Goal: Navigation & Orientation: Go to known website

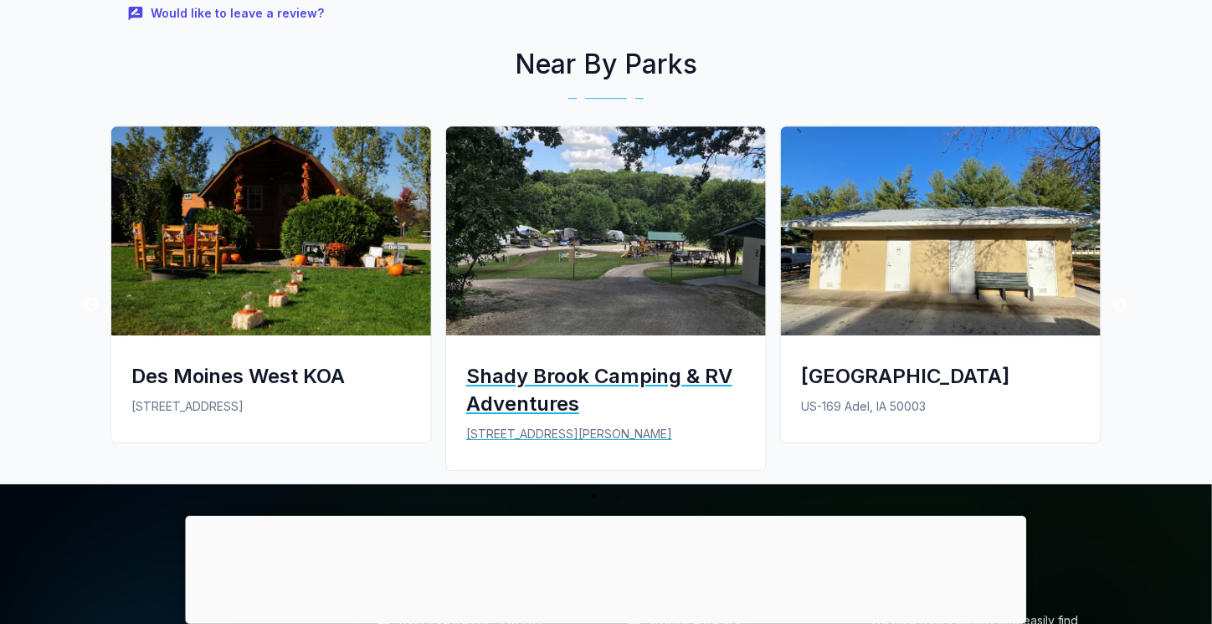
scroll to position [1674, 0]
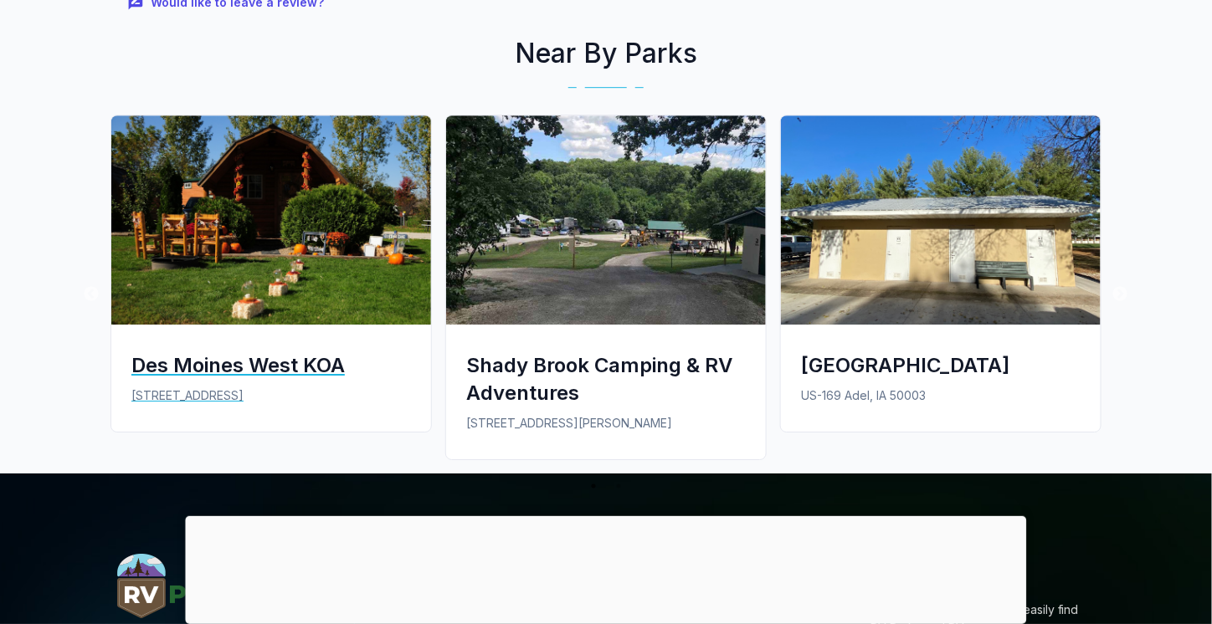
click at [322, 160] on img at bounding box center [271, 220] width 320 height 209
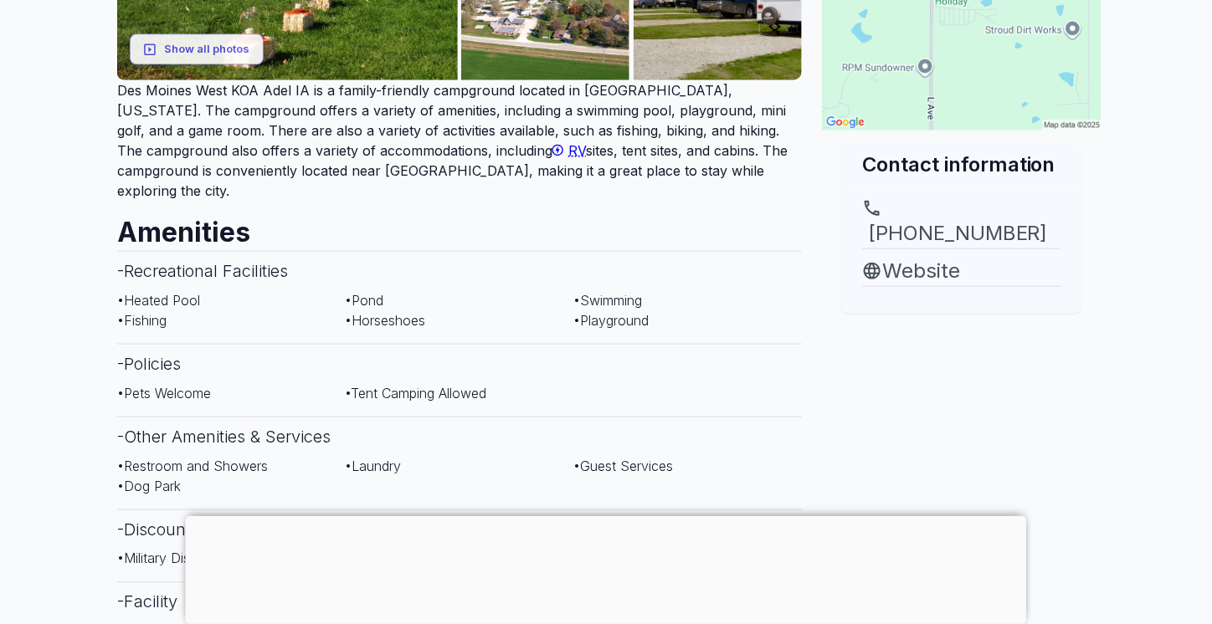
scroll to position [586, 0]
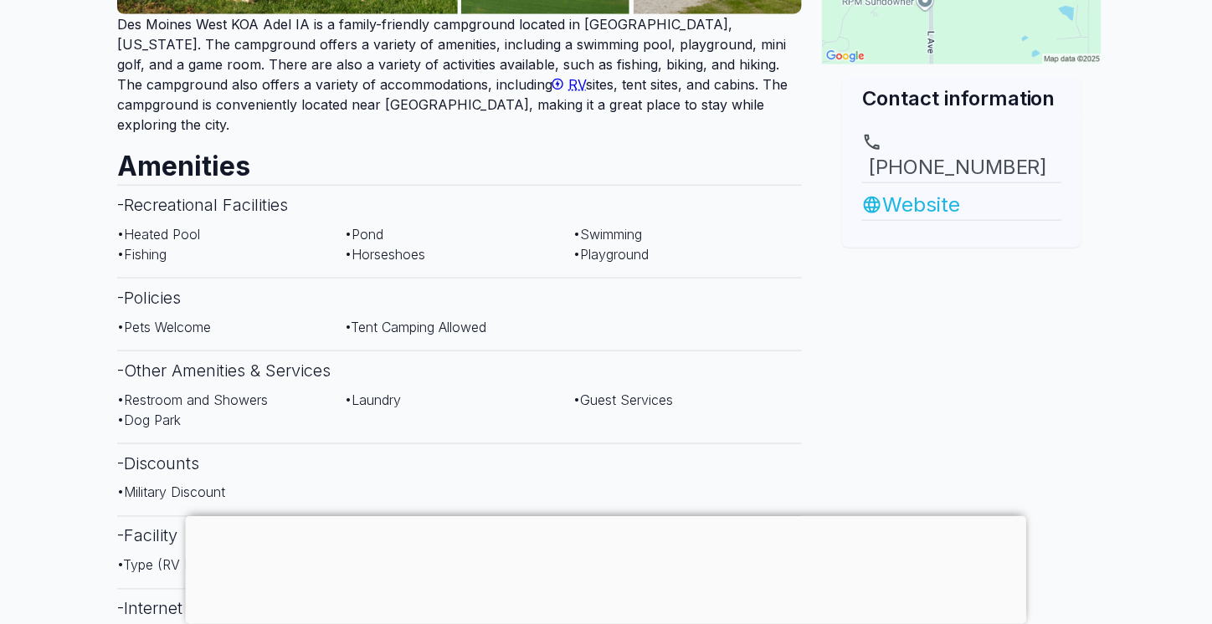
click at [944, 190] on link "Website" at bounding box center [961, 205] width 199 height 30
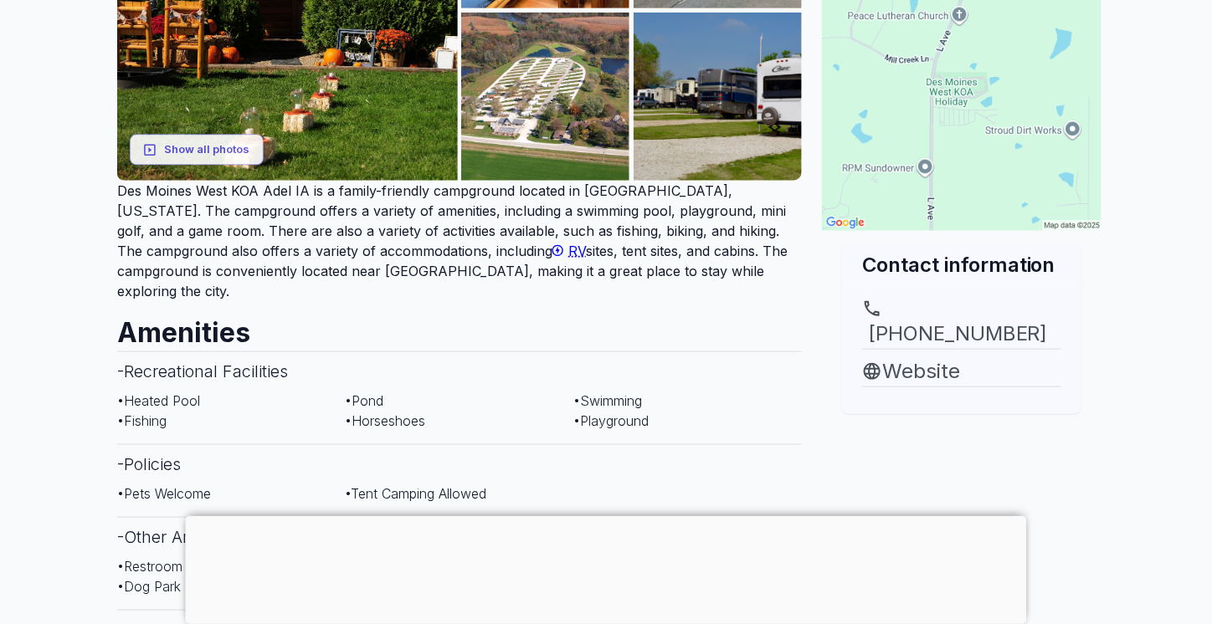
scroll to position [418, 0]
